Goal: Information Seeking & Learning: Learn about a topic

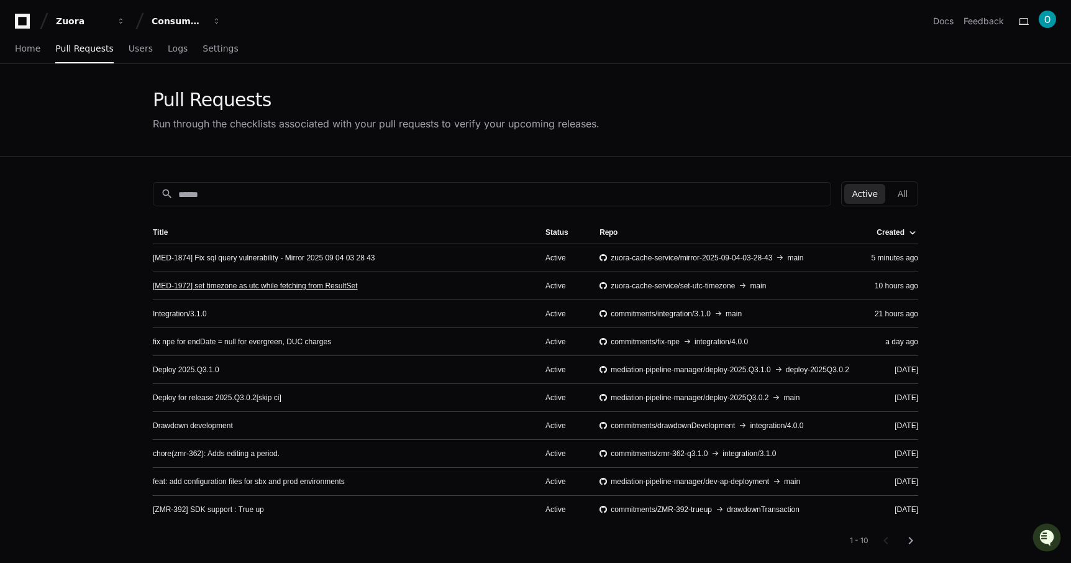
click at [290, 283] on link "[MED-1972] set timezone as utc while fetching from ResultSet" at bounding box center [255, 286] width 204 height 10
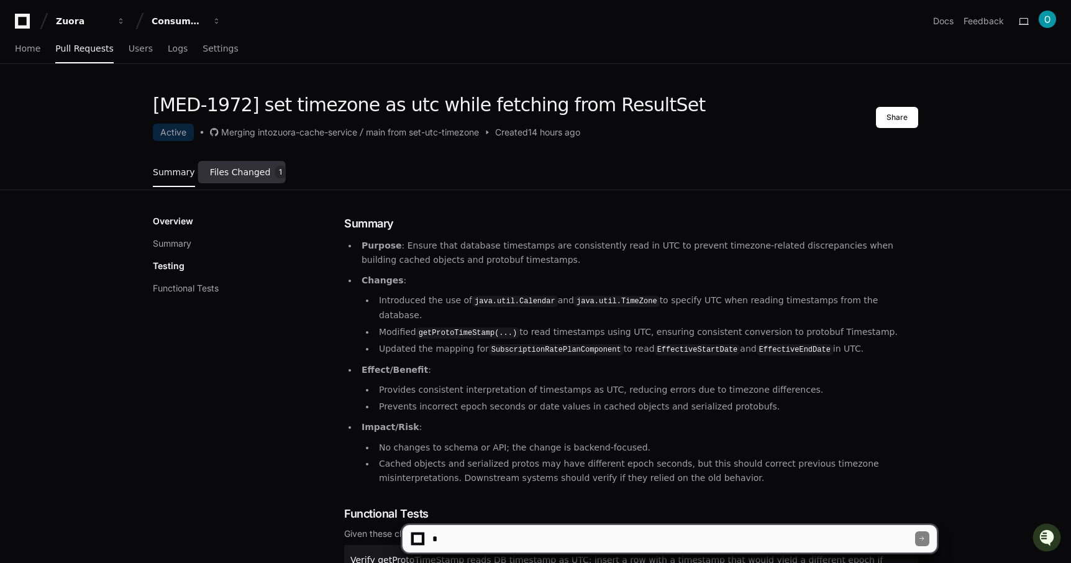
click at [248, 178] on link "Files Changed 1" at bounding box center [248, 173] width 76 height 34
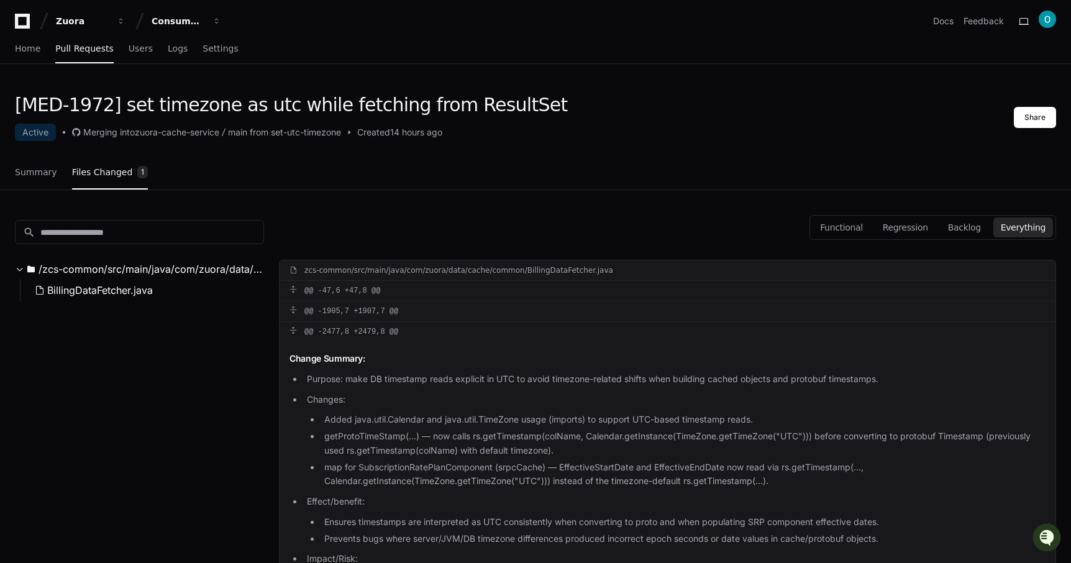
click at [199, 303] on div "search /zcs-common/src/main/java/com/zuora/data/cache/common BillingDataFetcher…" at bounding box center [139, 455] width 249 height 531
click at [190, 290] on button "BillingDataFetcher.java" at bounding box center [143, 290] width 227 height 22
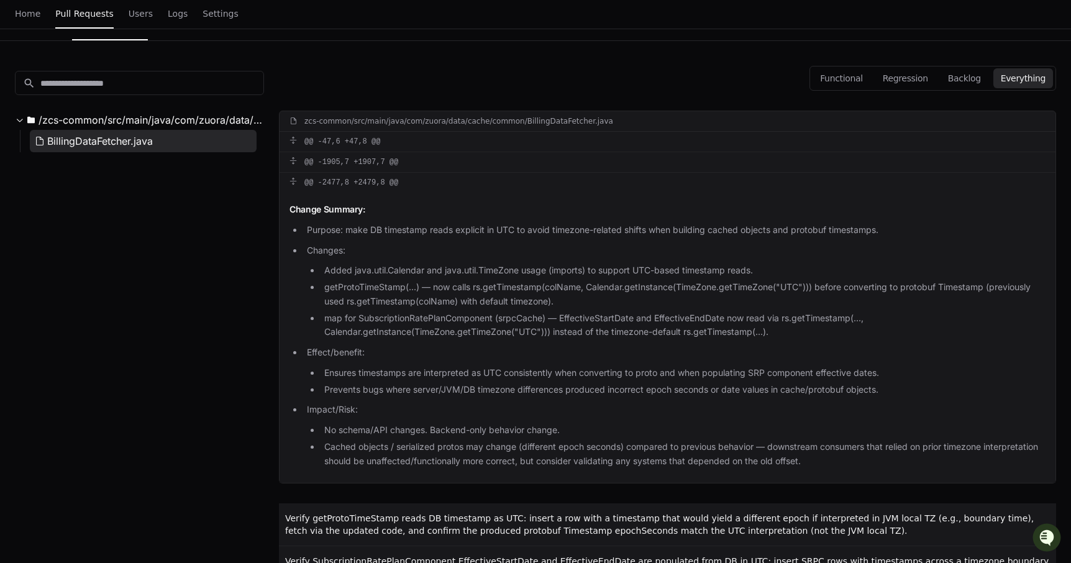
click at [190, 290] on div "search /zcs-common/src/main/java/com/zuora/data/cache/common BillingDataFetcher…" at bounding box center [139, 306] width 249 height 531
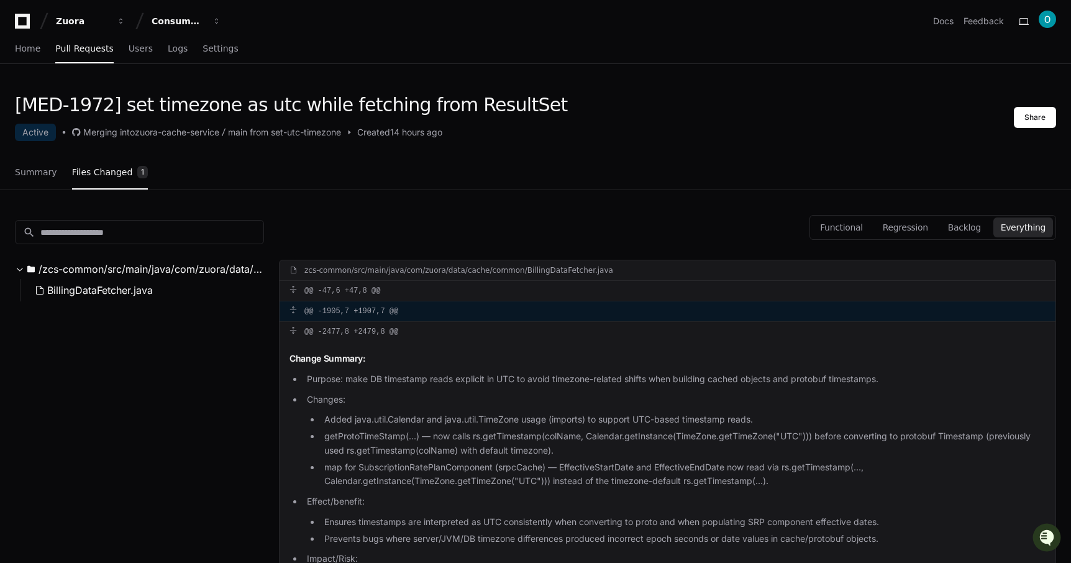
click at [293, 311] on span at bounding box center [293, 309] width 7 height 7
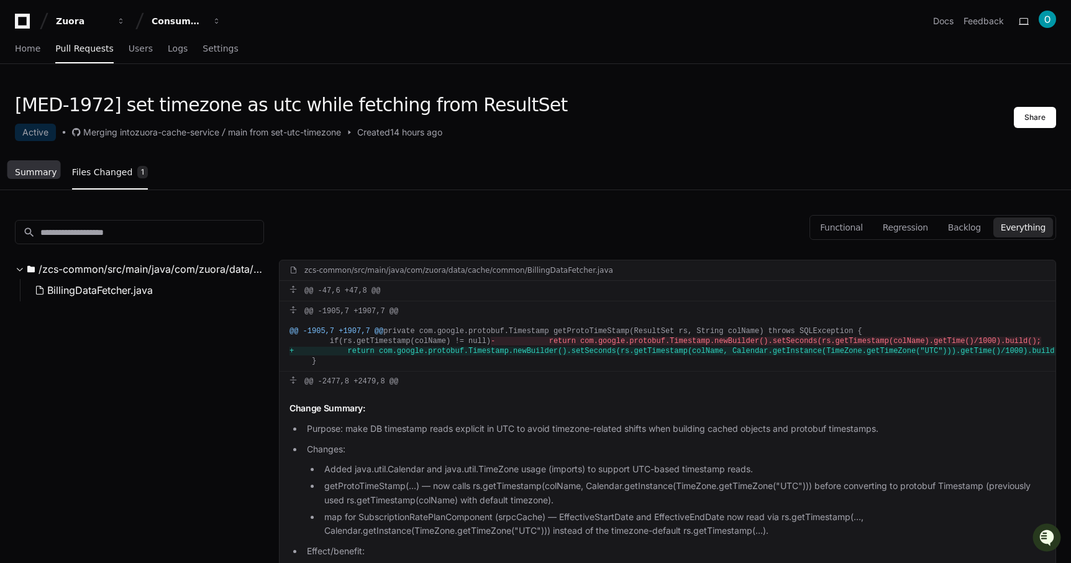
click at [28, 176] on span "Summary" at bounding box center [36, 171] width 42 height 7
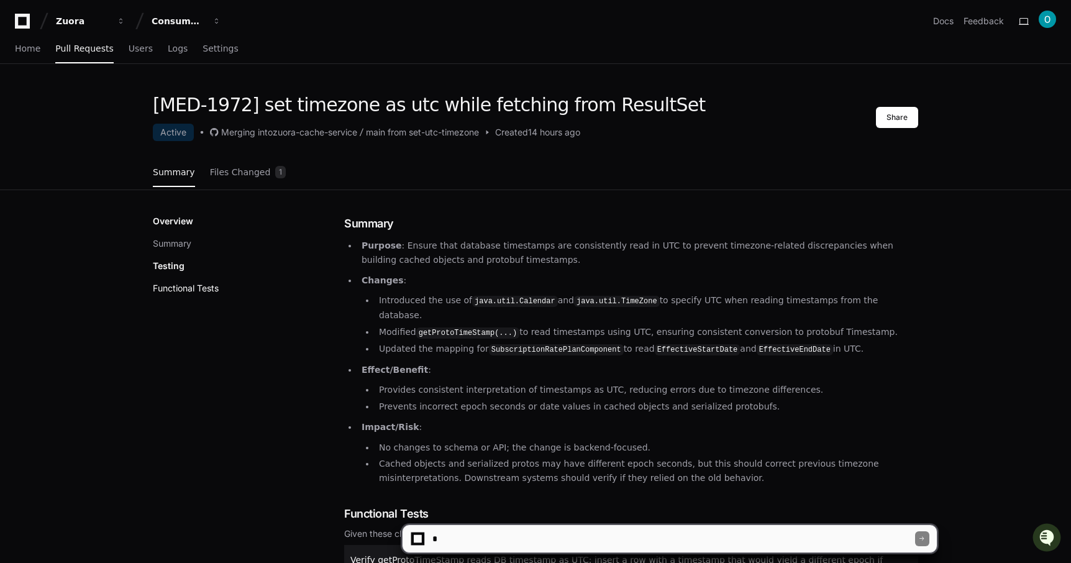
click at [199, 293] on button "Functional Tests" at bounding box center [186, 288] width 66 height 12
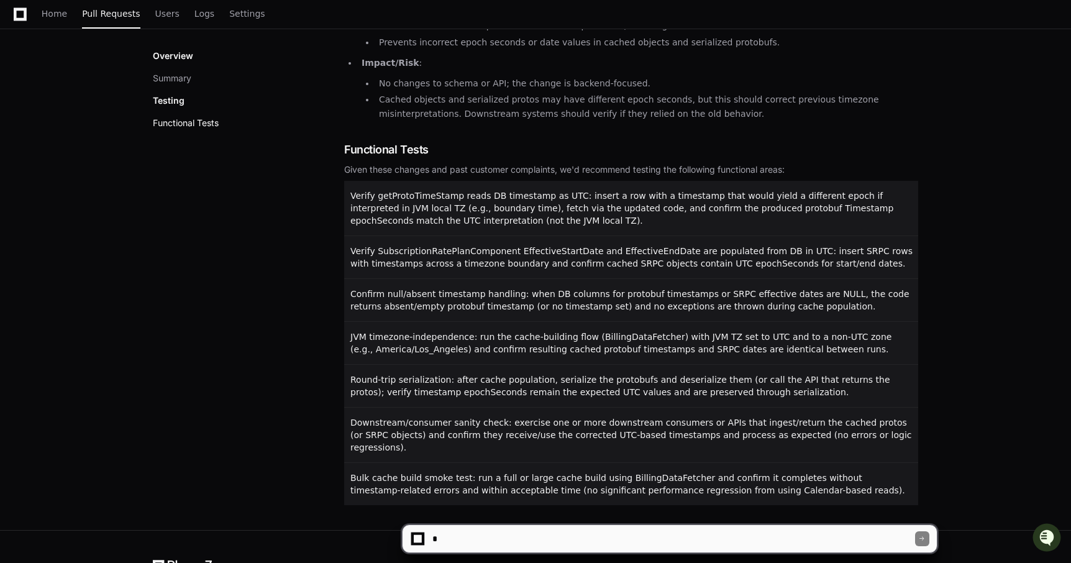
scroll to position [376, 0]
